Goal: Task Accomplishment & Management: Use online tool/utility

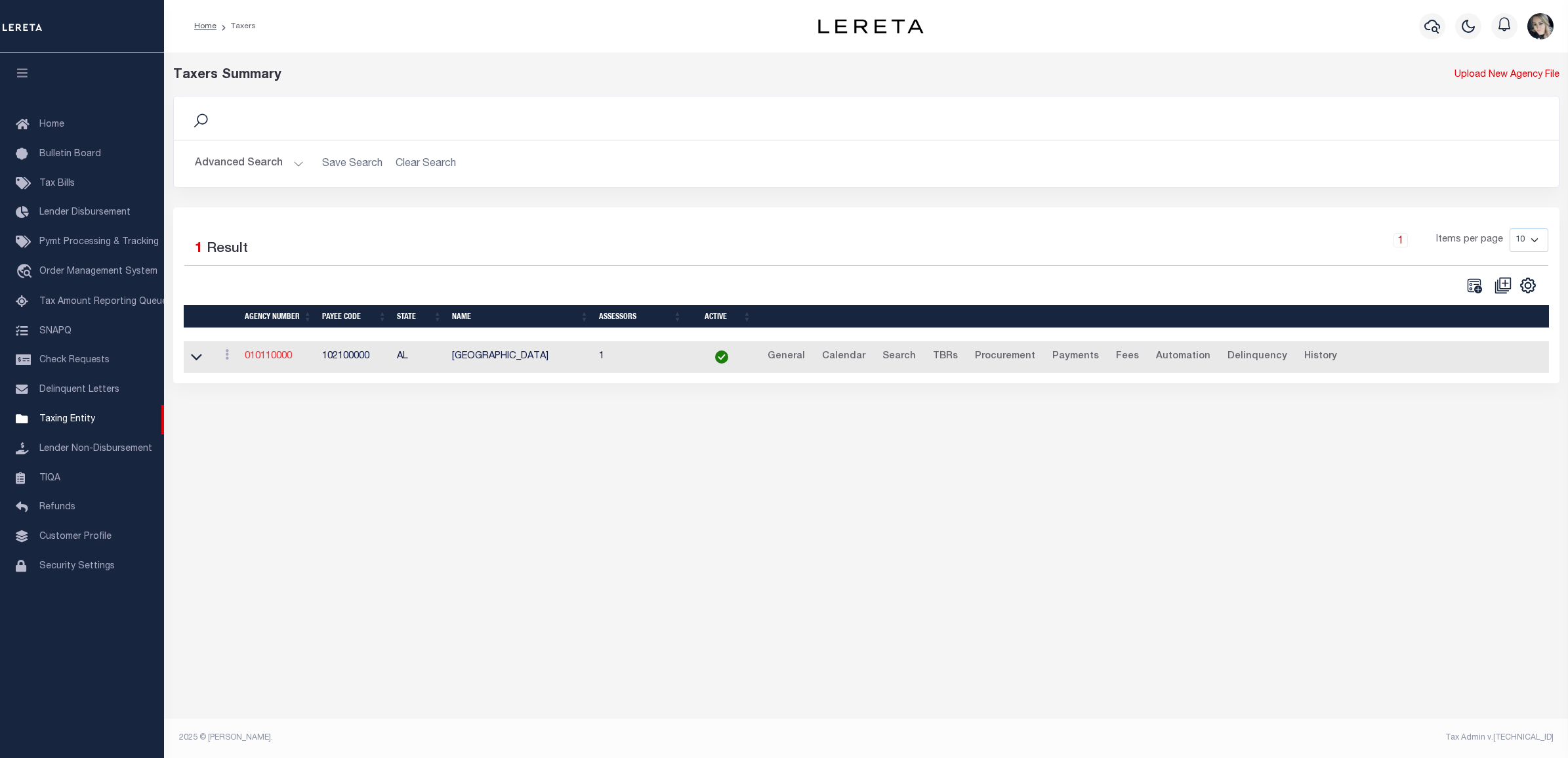
click at [248, 361] on link "010110000" at bounding box center [268, 356] width 47 height 9
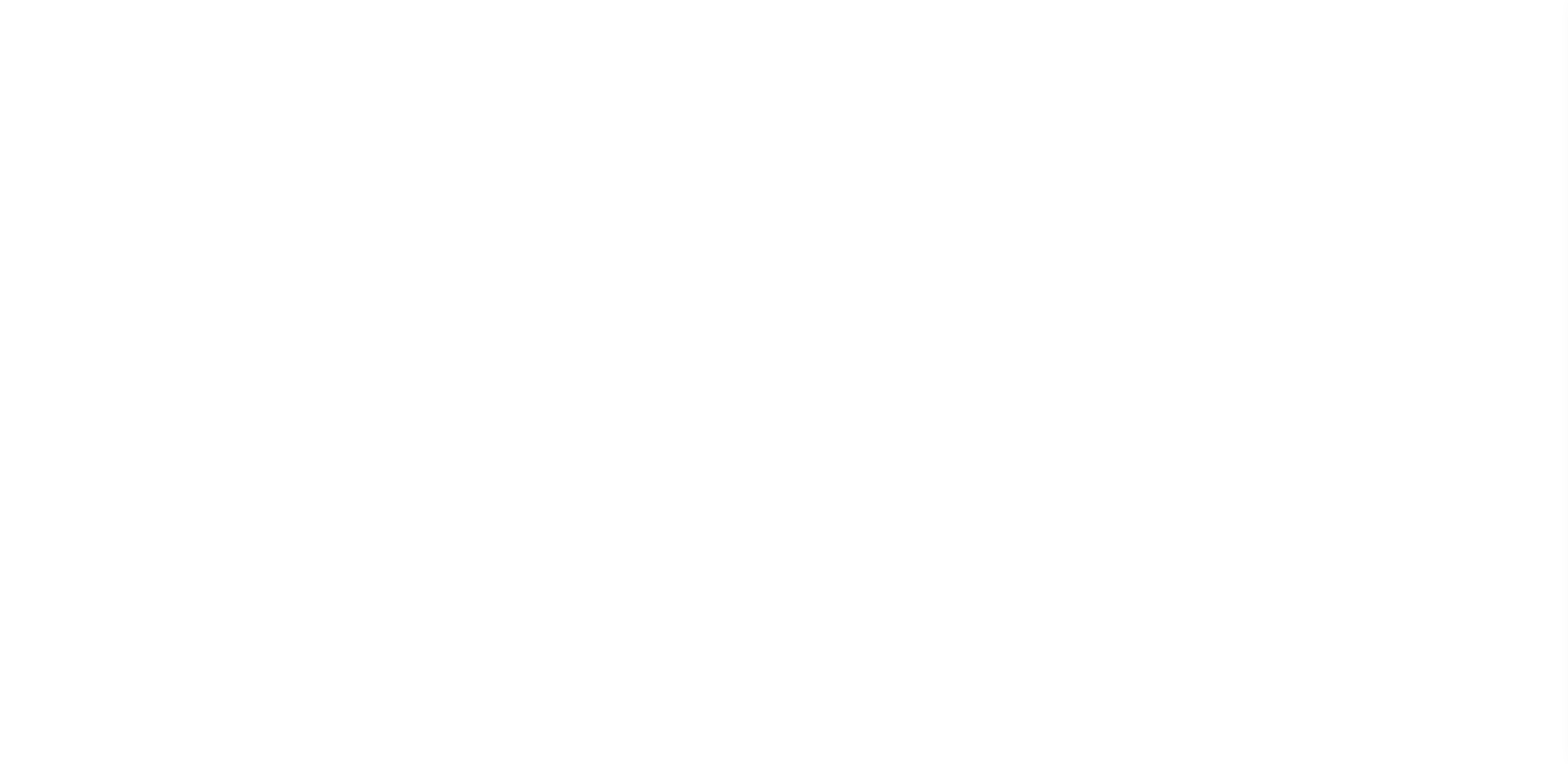
select select
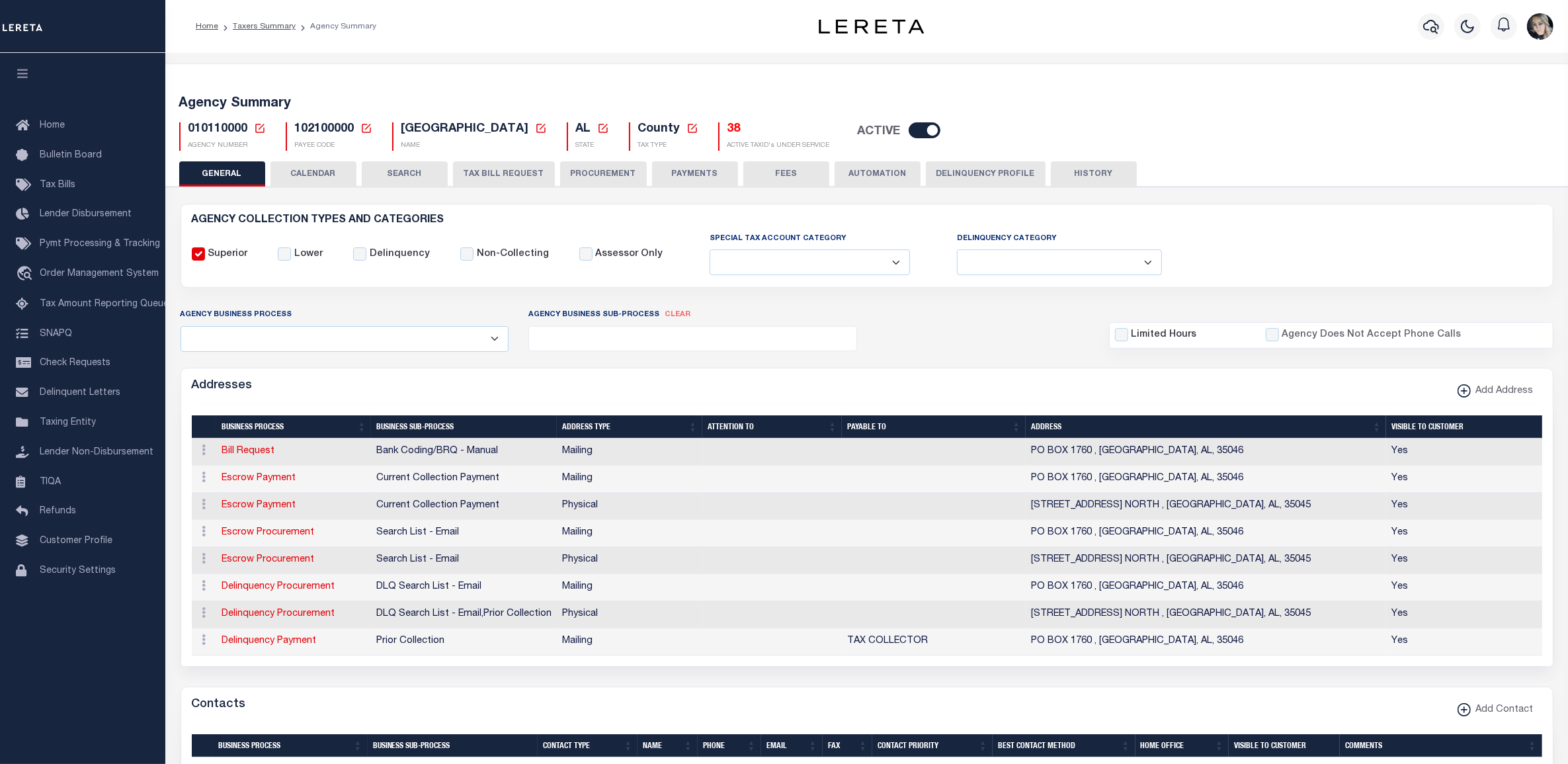
click at [260, 129] on icon at bounding box center [259, 128] width 12 height 12
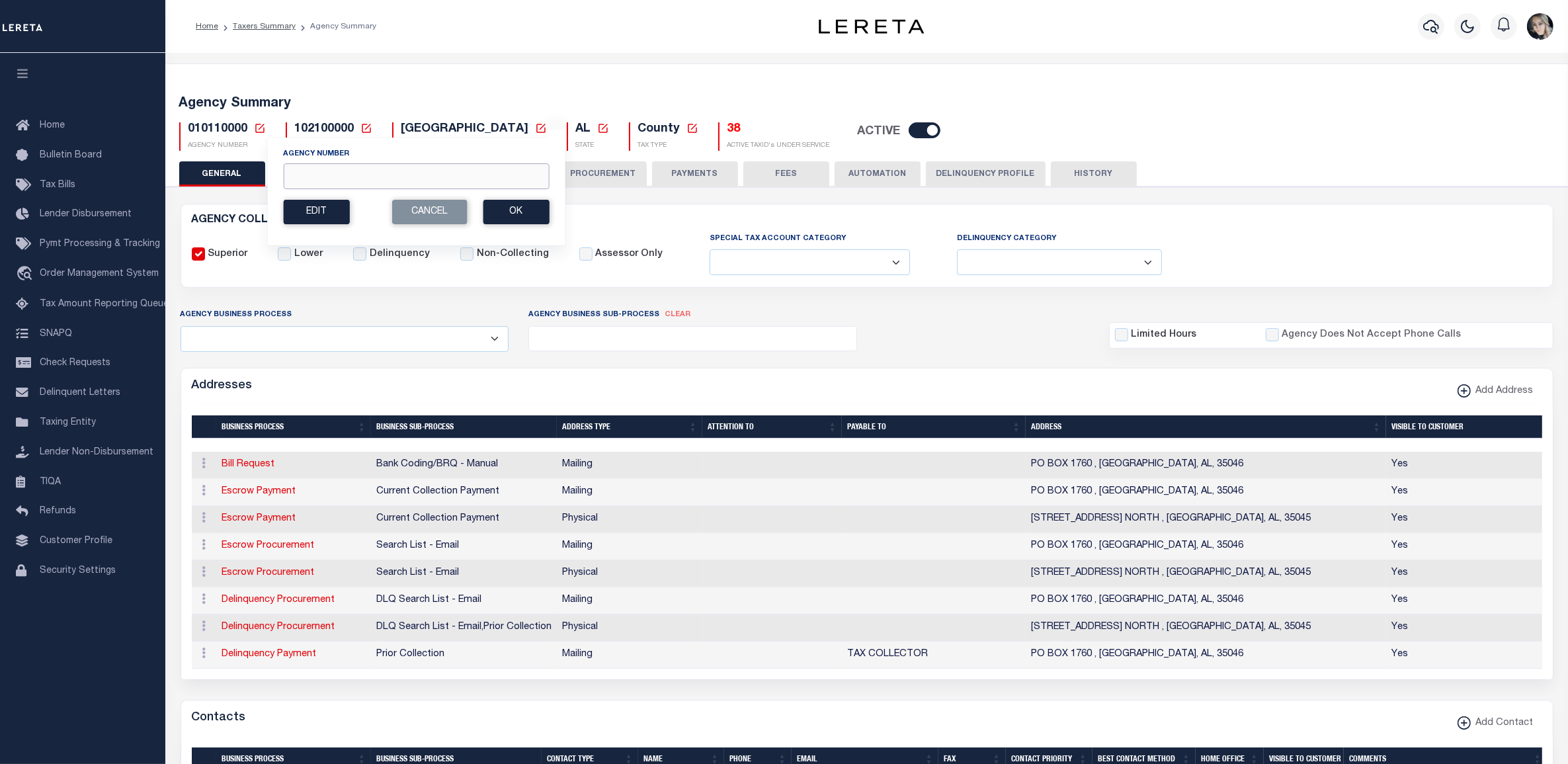
click at [321, 177] on input "Agency Number" at bounding box center [416, 176] width 266 height 26
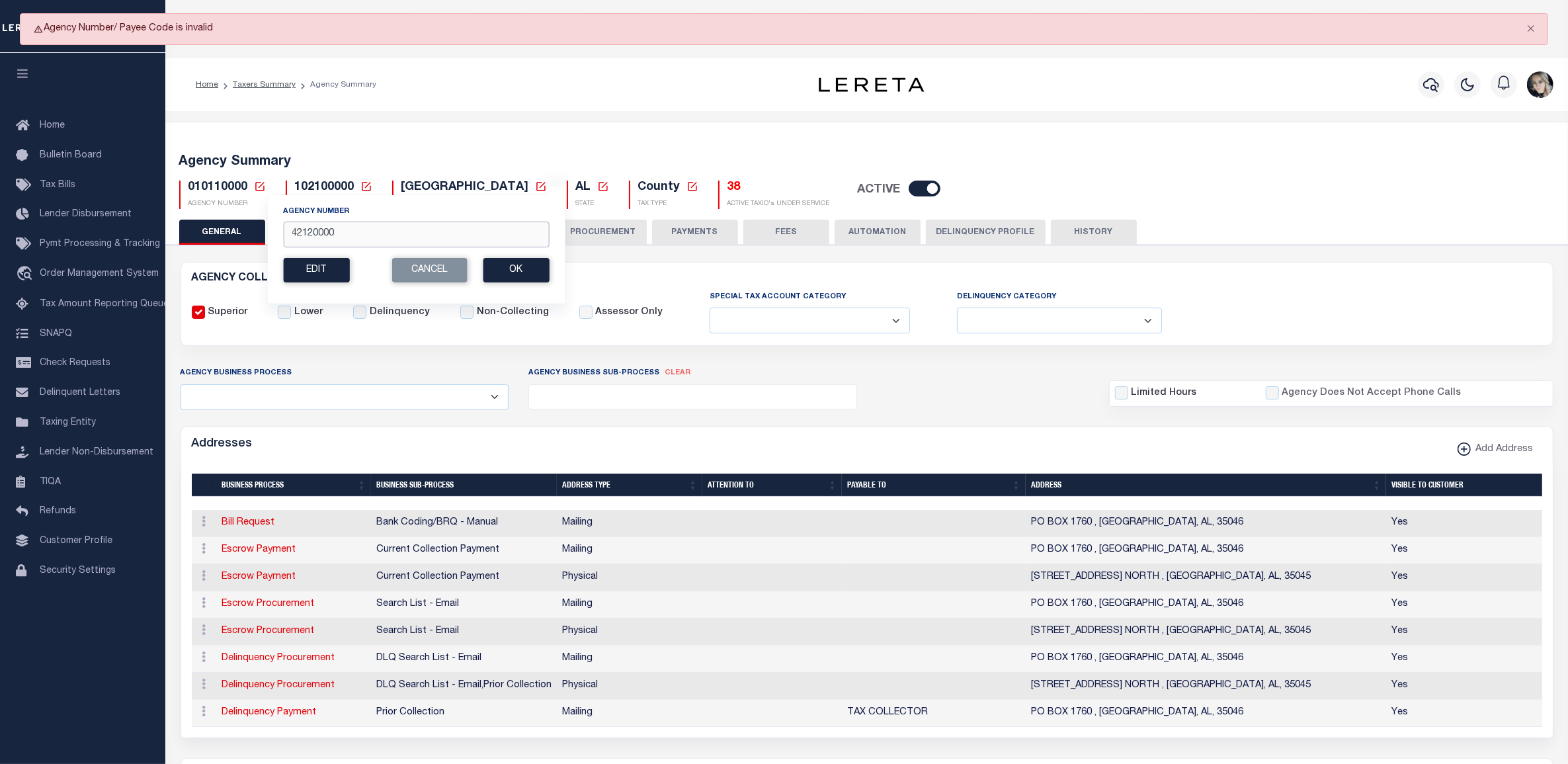
type input "421200000"
click at [543, 275] on button "Ok" at bounding box center [515, 269] width 66 height 24
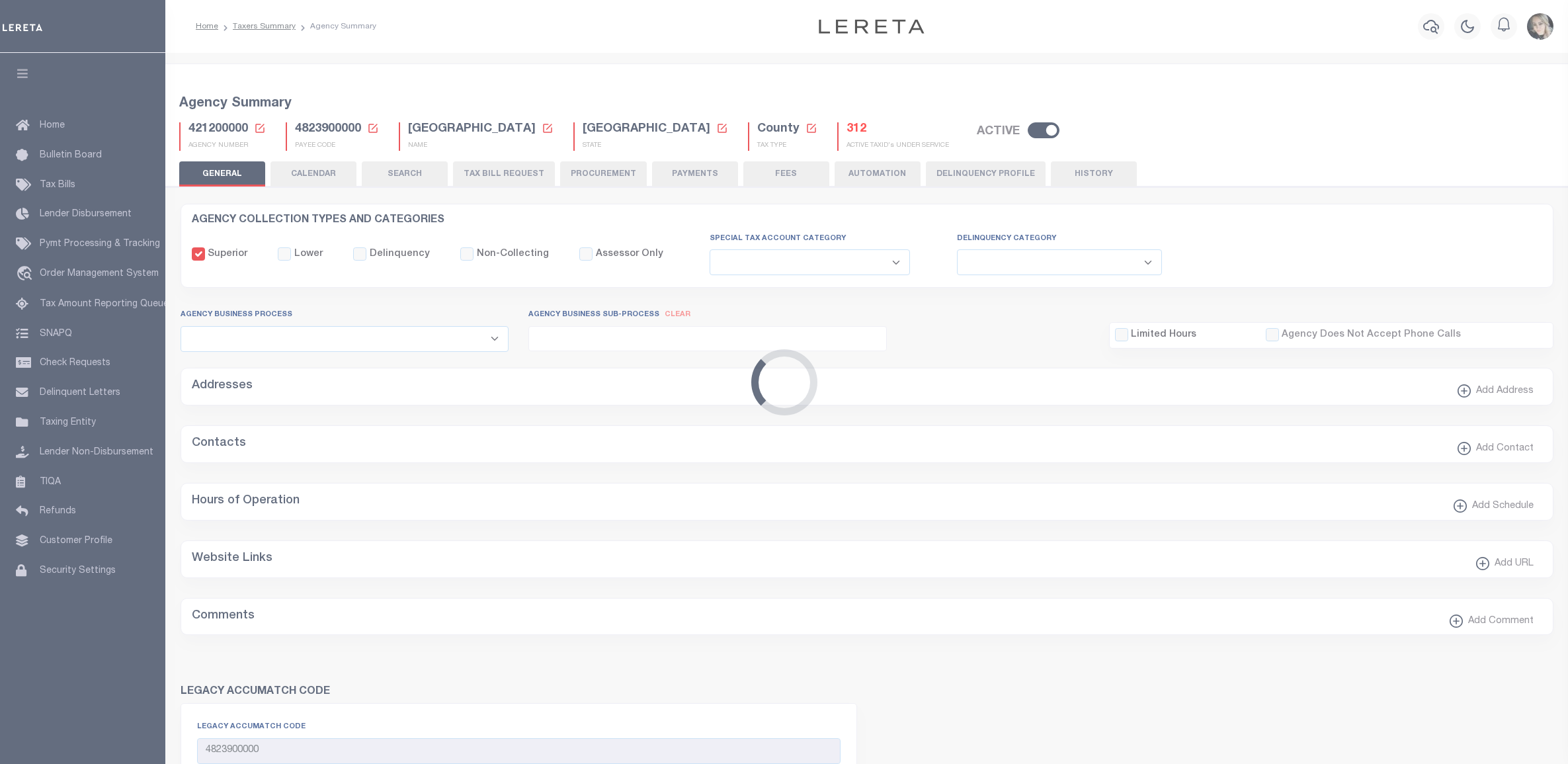
select select
click at [846, 133] on h5 "312" at bounding box center [897, 129] width 102 height 14
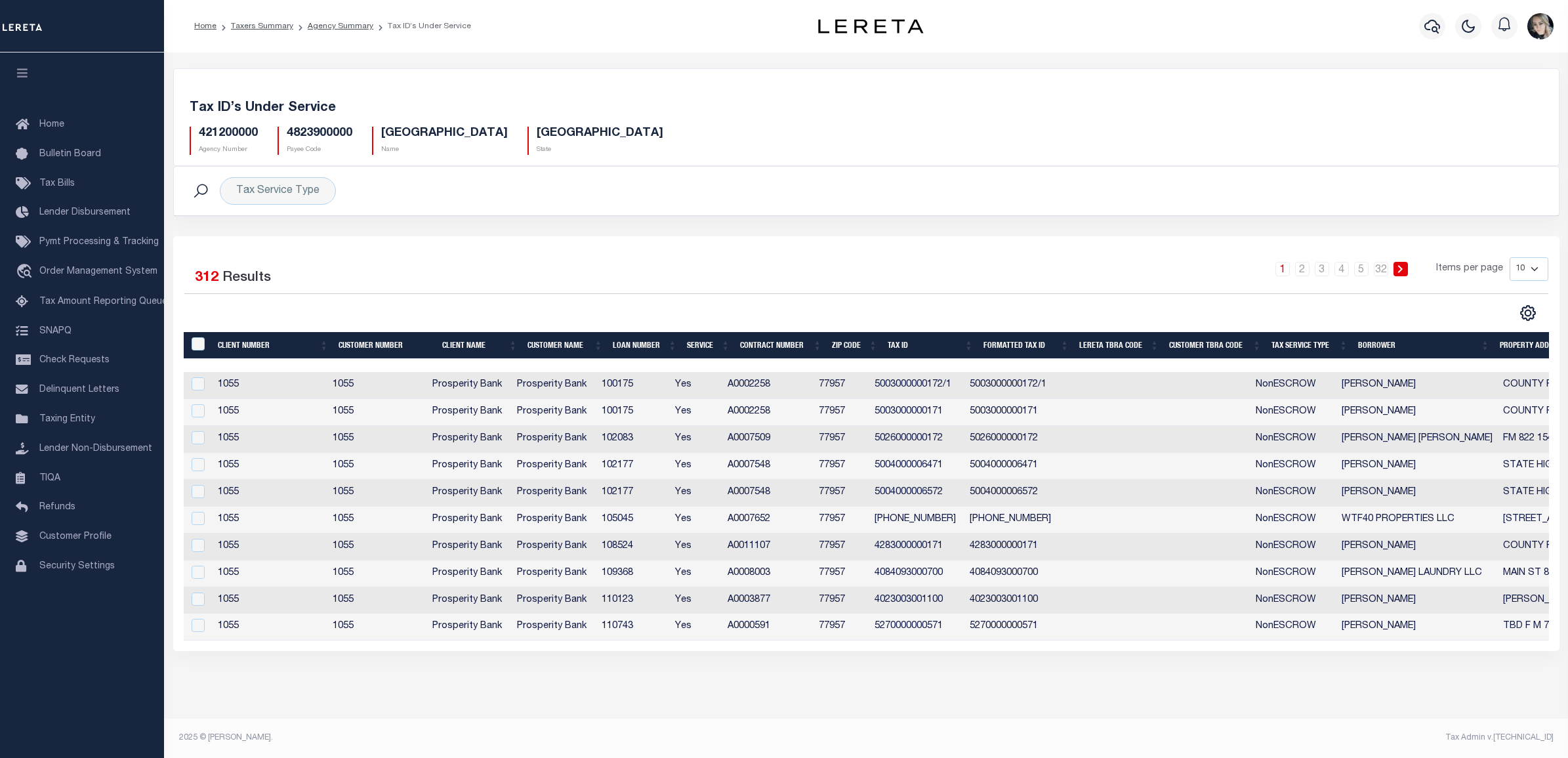
click at [1522, 272] on select "10 25 50 100" at bounding box center [1529, 269] width 38 height 23
click at [1459, 305] on div "Selected 312 Results 1 2 3 4 5 … 32 Items per page 10 25 50 100" at bounding box center [866, 290] width 1386 height 65
click at [1516, 312] on div "CSV Export Selected Print Show Filter Show Search Columns 0: 1: Client Number 2…" at bounding box center [1528, 312] width 41 height 17
click at [1527, 311] on icon "" at bounding box center [1528, 312] width 17 height 17
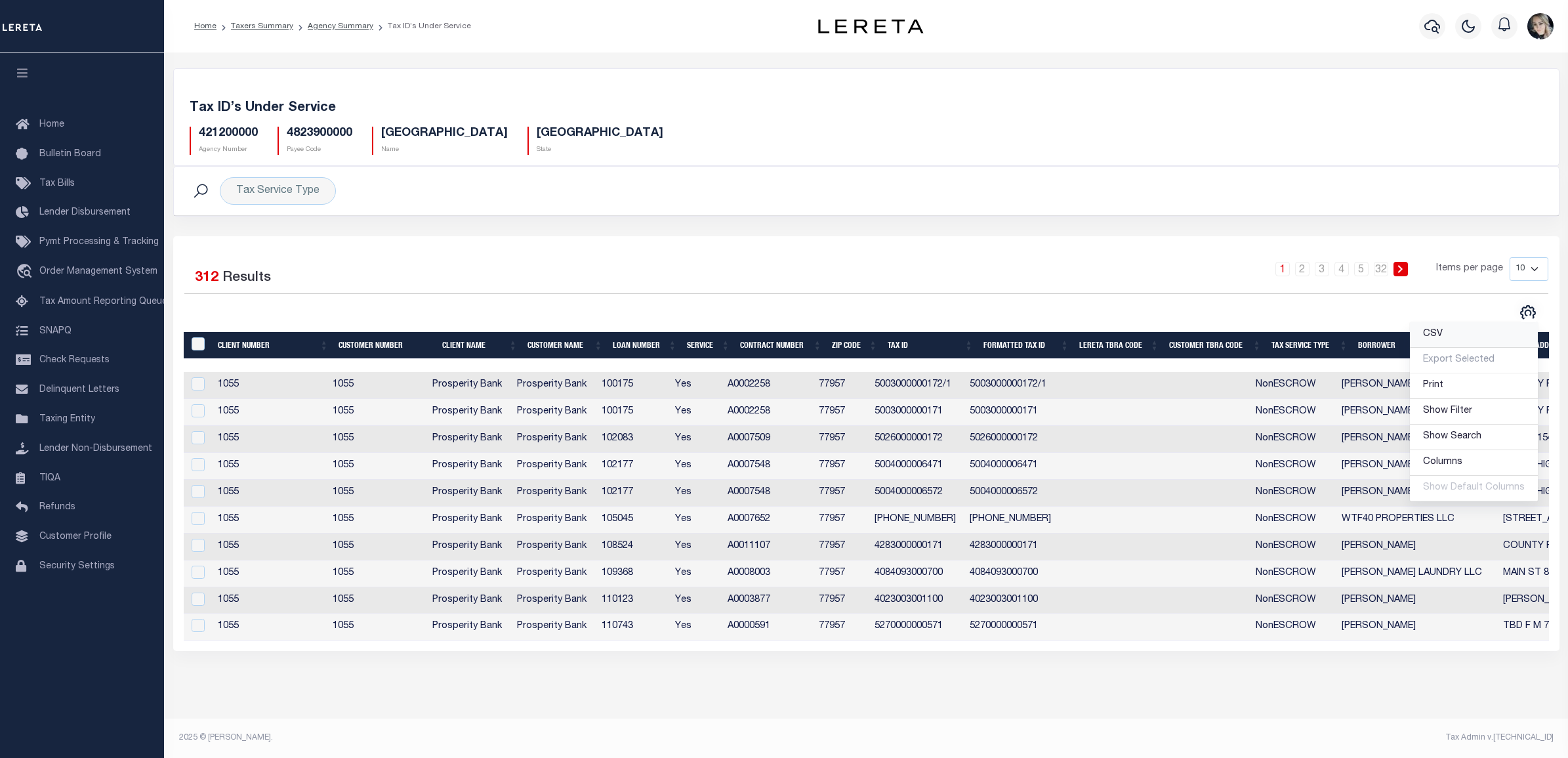
click at [1459, 339] on link "CSV" at bounding box center [1475, 335] width 128 height 26
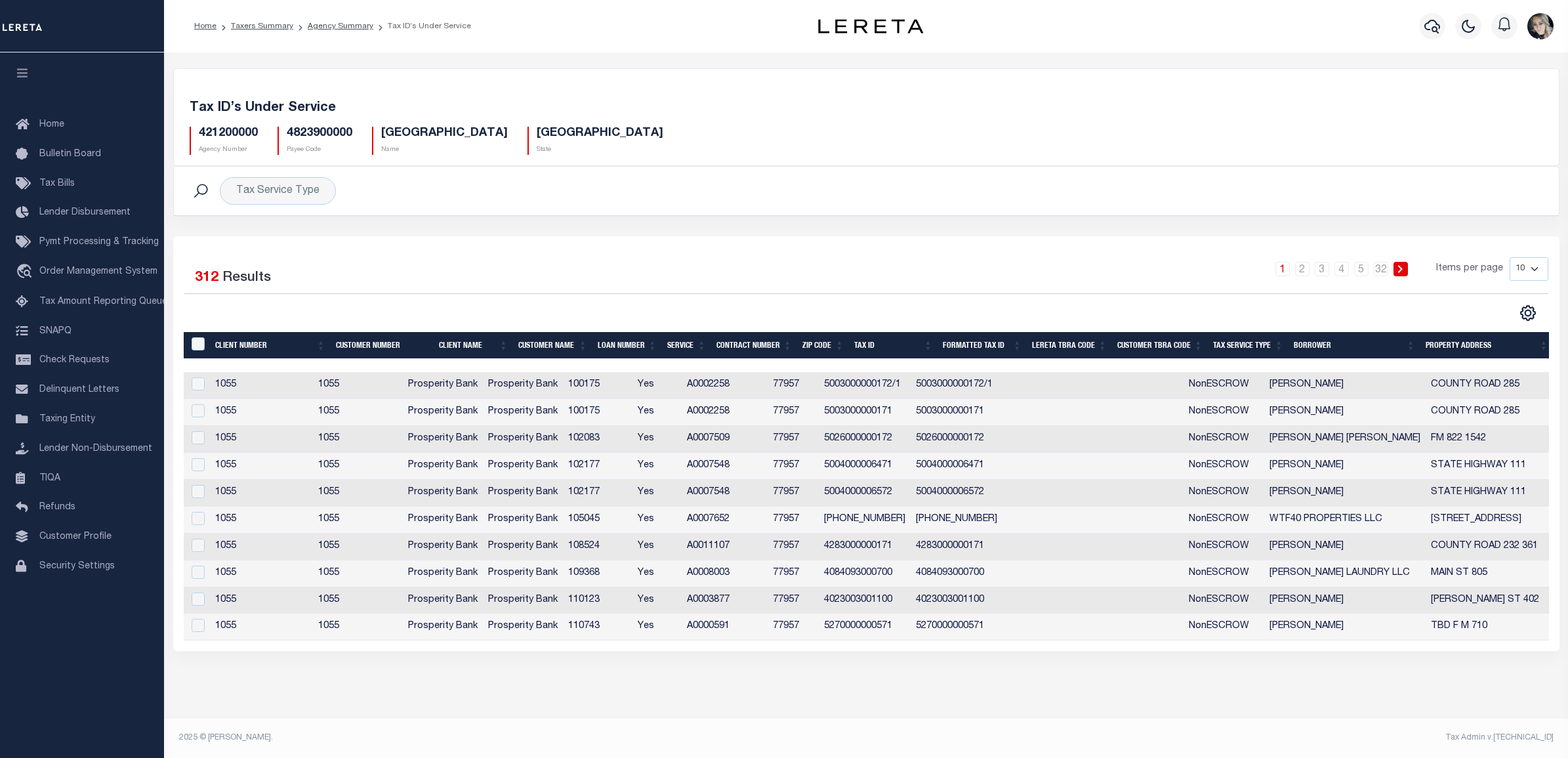
click at [693, 716] on div "Tax Account Transfer Transfer from Agency: Transfer to Agency: - Select Transfe…" at bounding box center [866, 393] width 1405 height 682
